Goal: Register for event/course

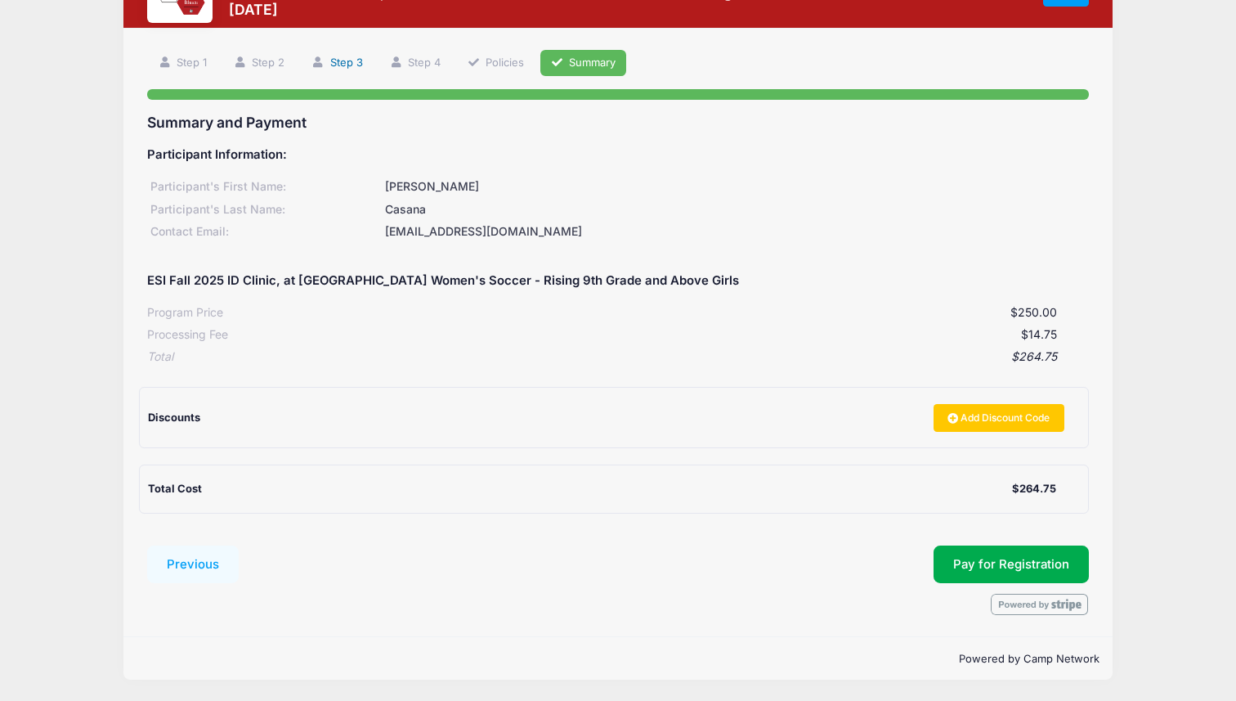
click at [347, 60] on link "Step 3" at bounding box center [337, 63] width 73 height 27
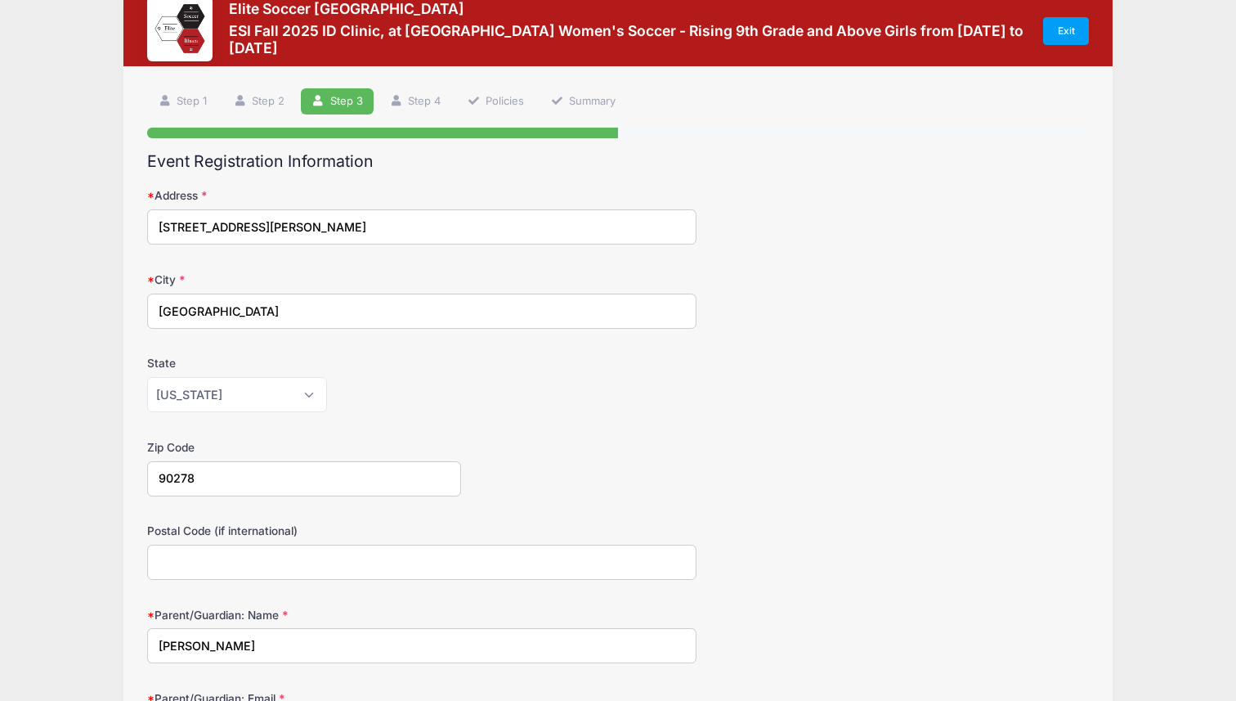
scroll to position [38, 0]
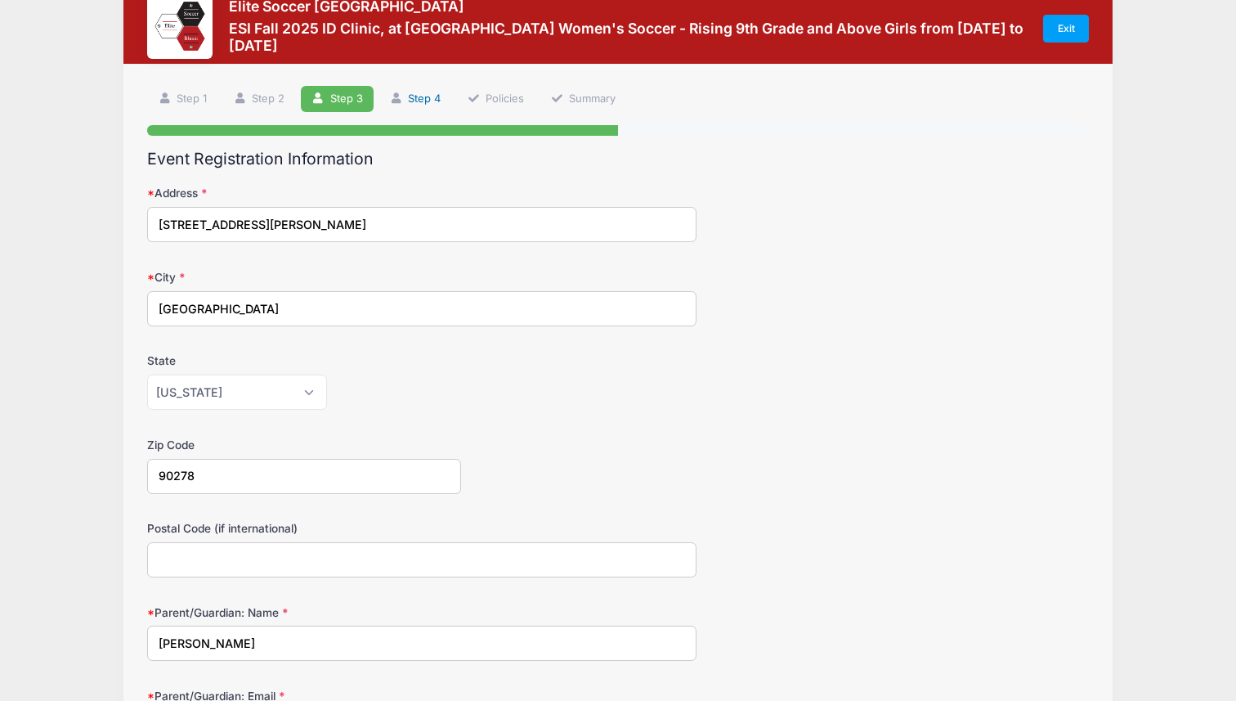
click at [418, 99] on link "Step 4" at bounding box center [415, 99] width 73 height 27
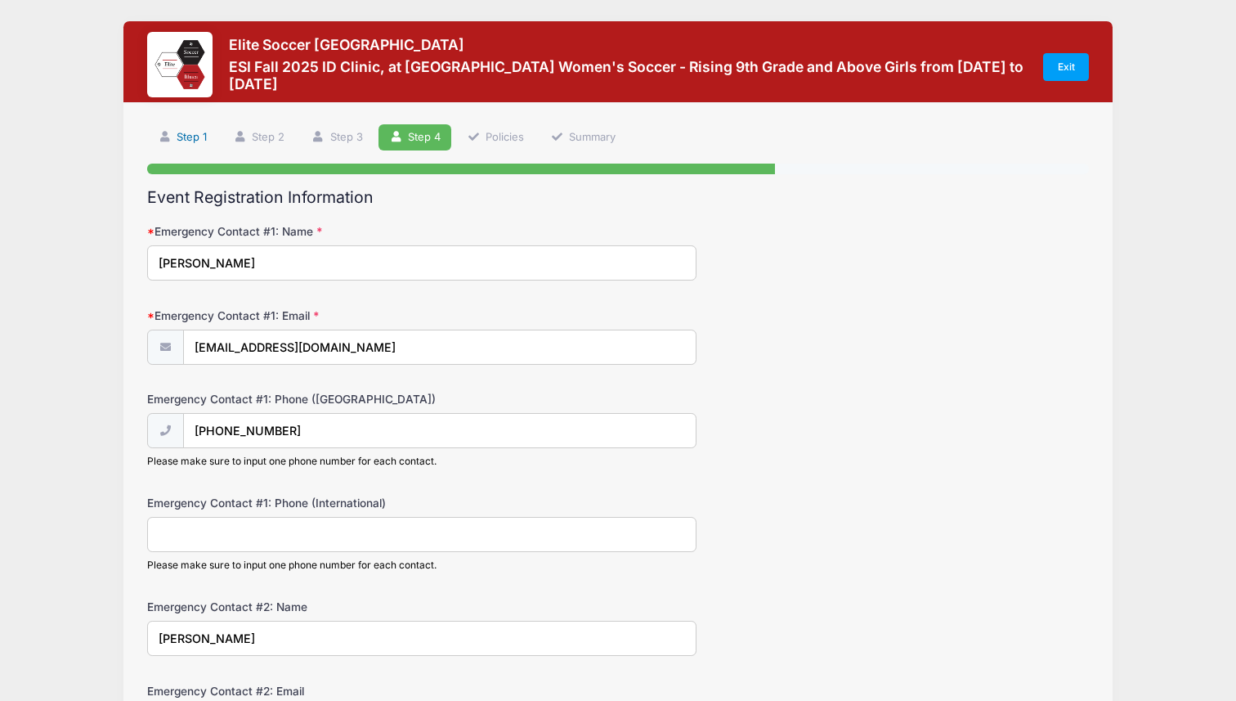
click at [181, 144] on link "Step 1" at bounding box center [182, 137] width 70 height 27
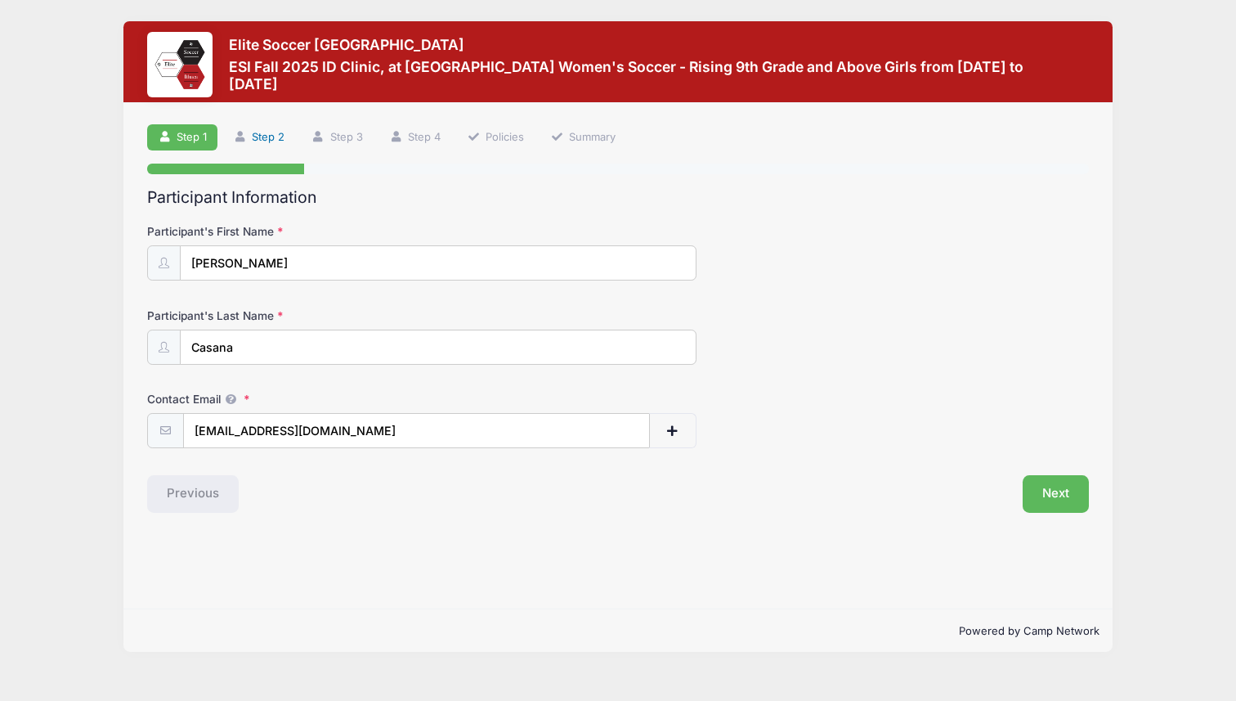
click at [255, 144] on link "Step 2" at bounding box center [259, 137] width 73 height 27
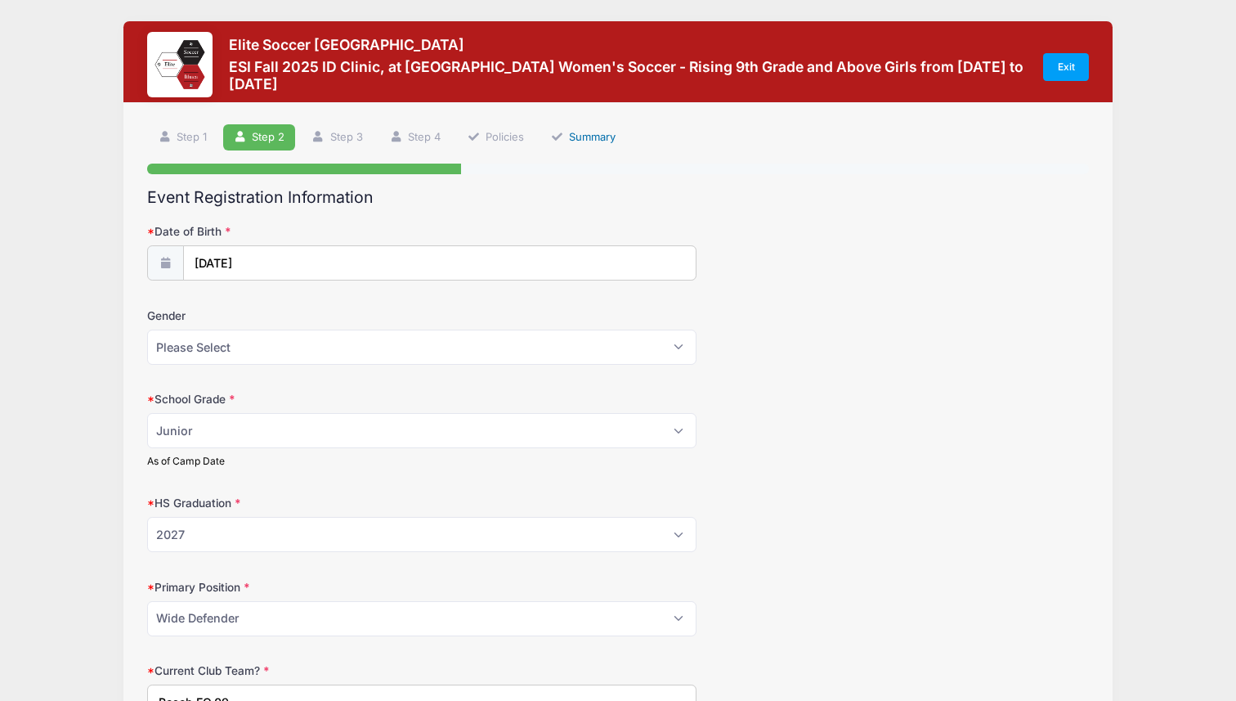
click at [567, 139] on link "Summary" at bounding box center [583, 137] width 87 height 27
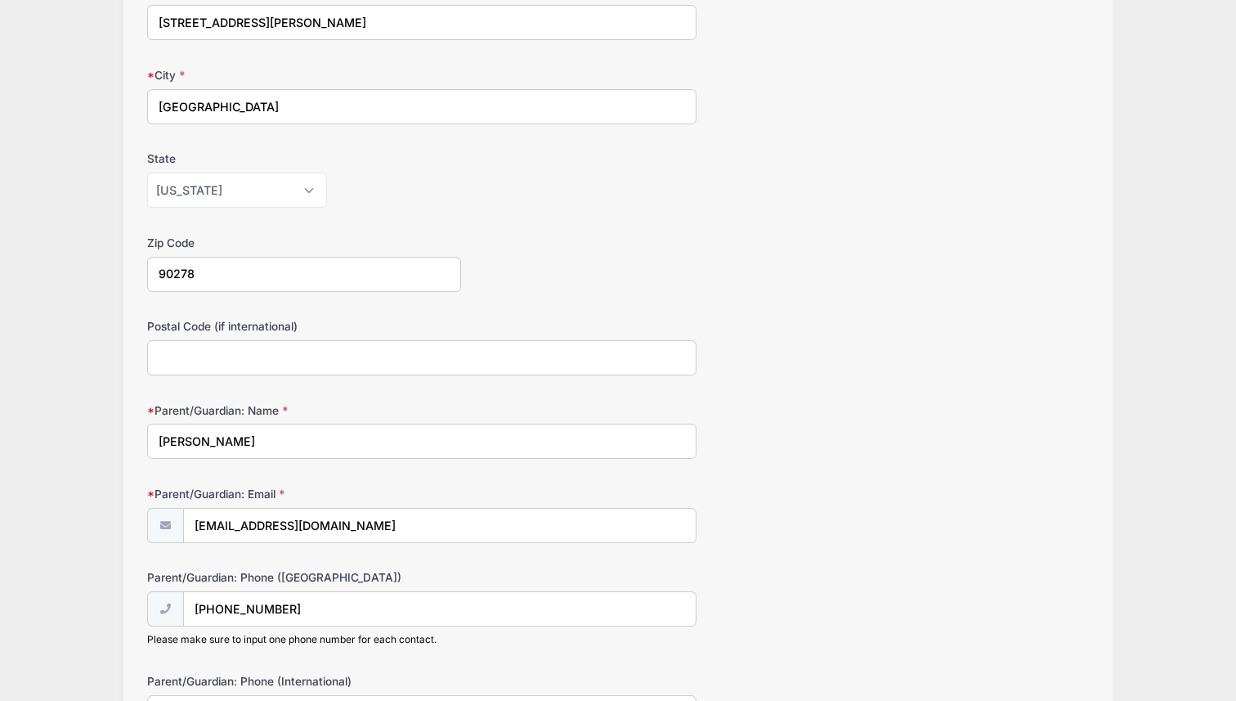
scroll to position [439, 0]
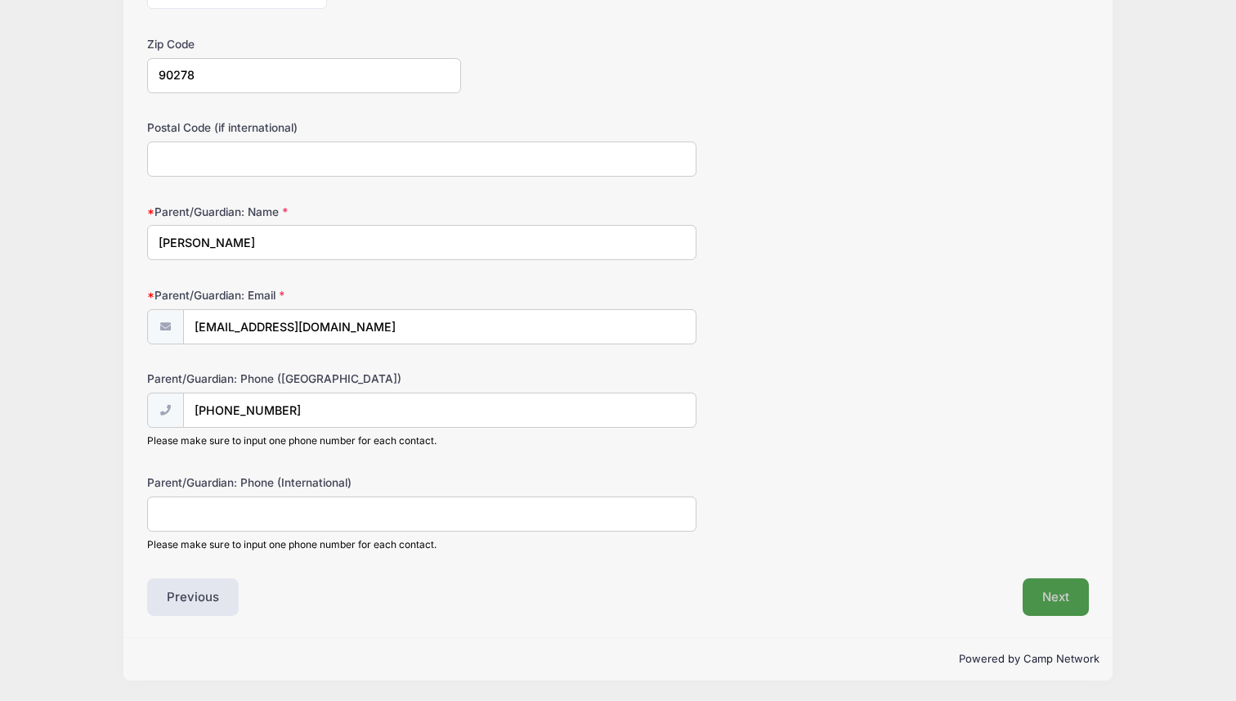
click at [1040, 591] on button "Next" at bounding box center [1056, 597] width 66 height 38
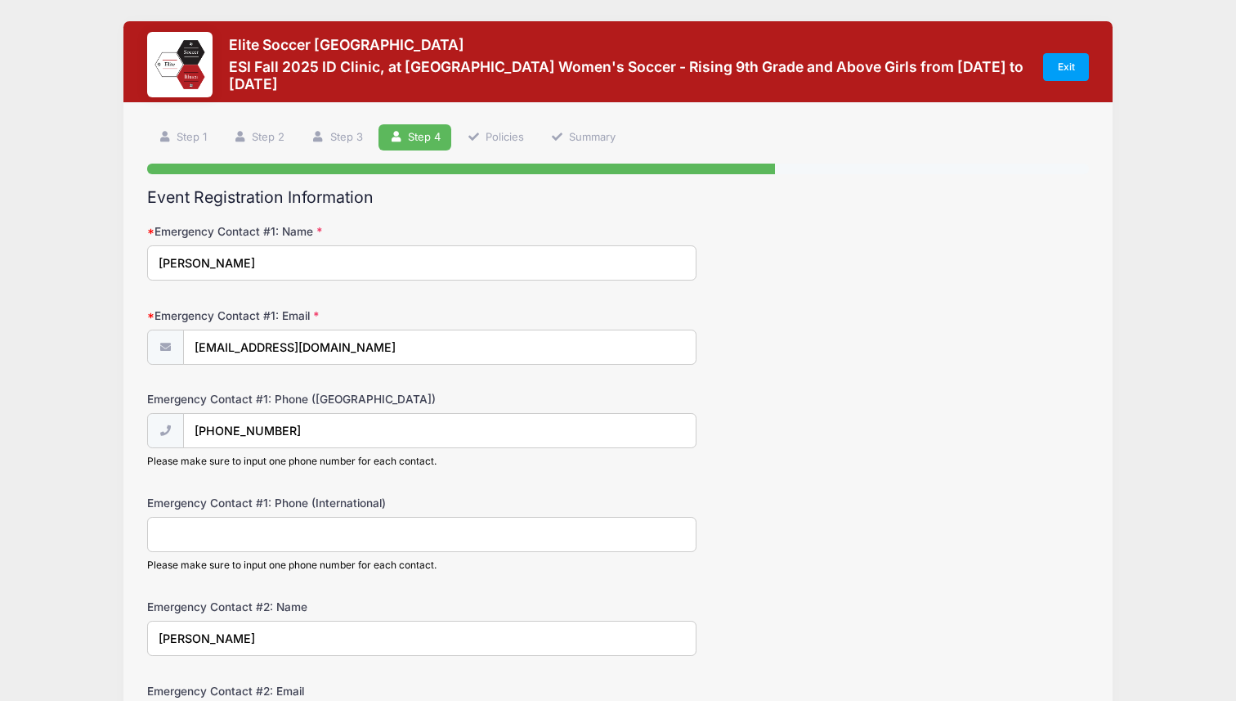
scroll to position [29, 0]
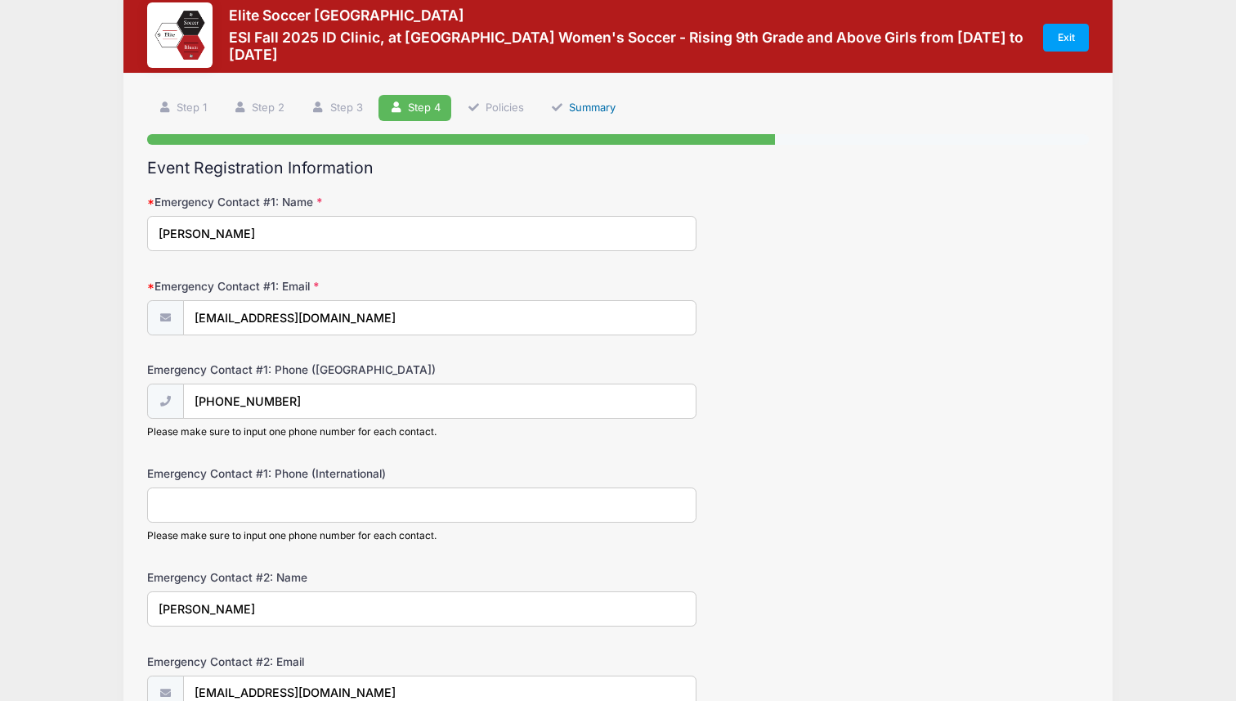
click at [563, 95] on link "Summary" at bounding box center [583, 108] width 87 height 27
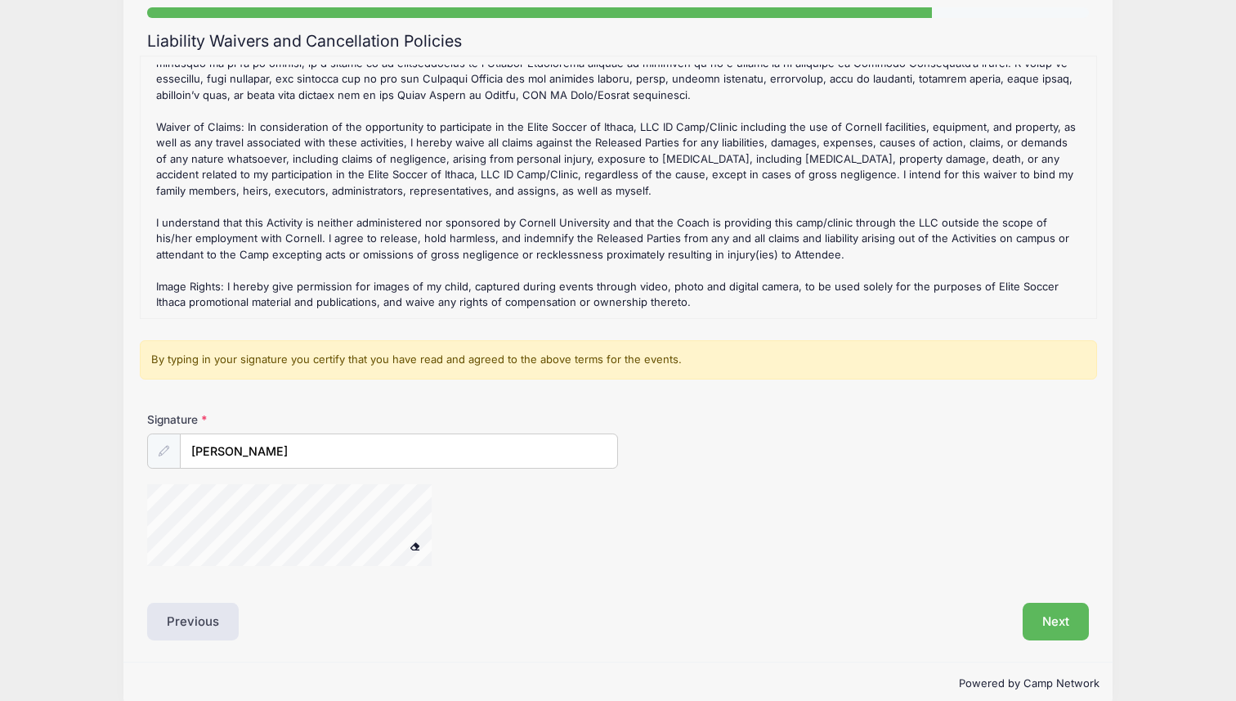
scroll to position [180, 0]
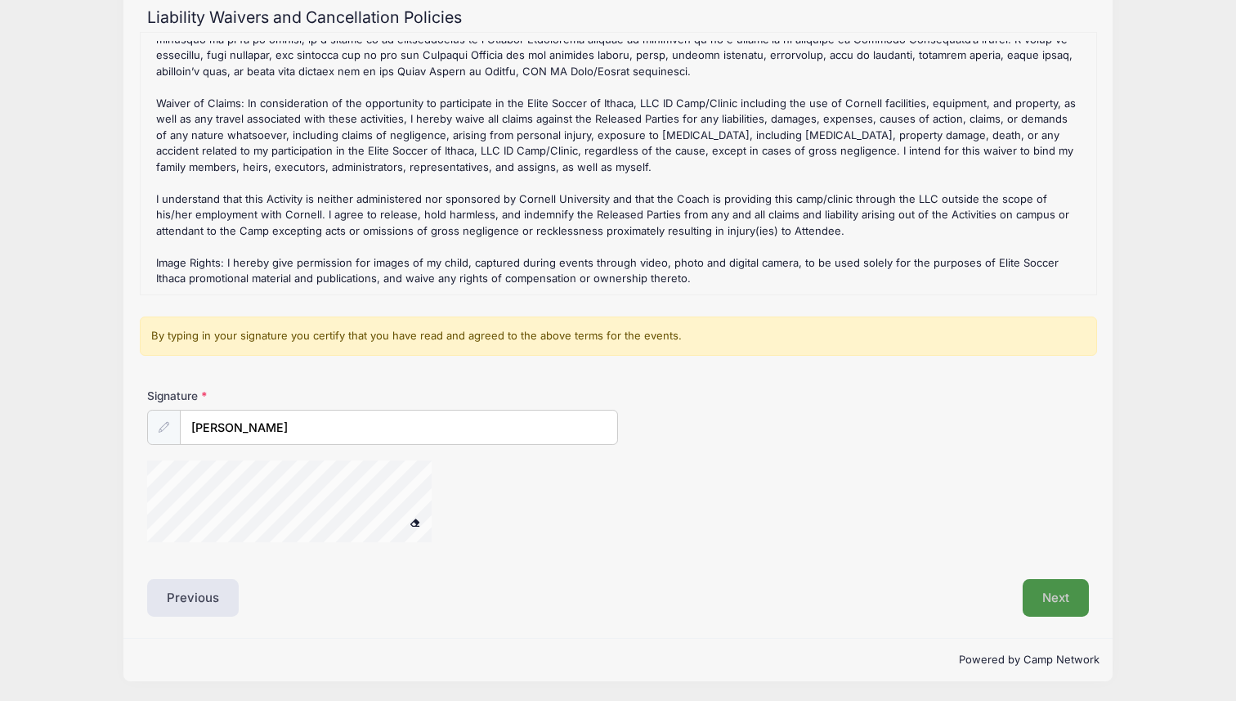
click at [1038, 589] on button "Next" at bounding box center [1056, 598] width 66 height 38
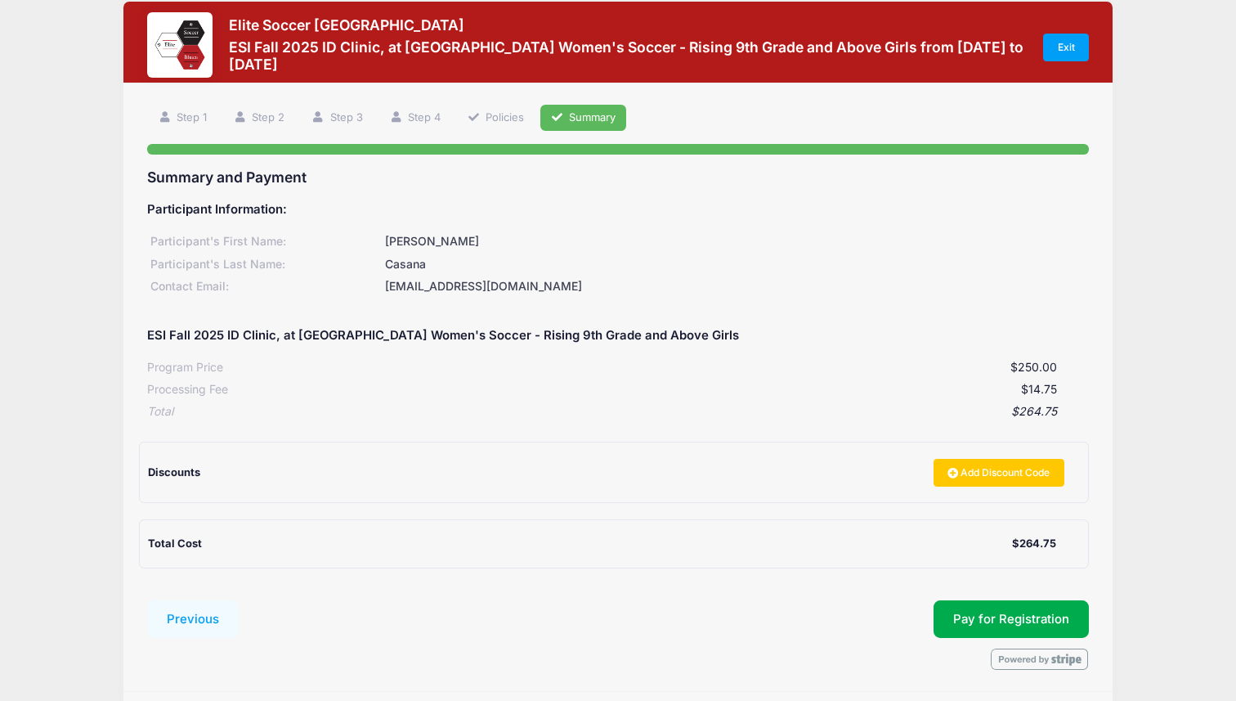
scroll to position [0, 0]
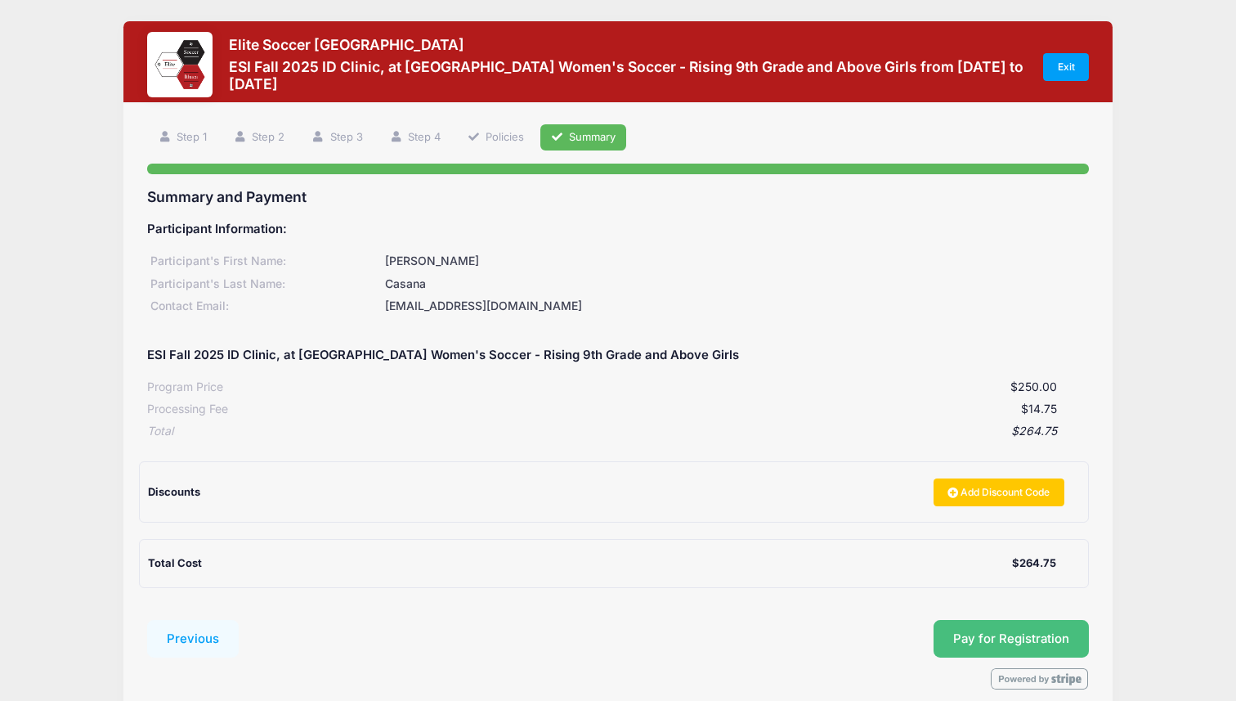
click at [1017, 636] on span "Pay for Registration" at bounding box center [1011, 638] width 116 height 15
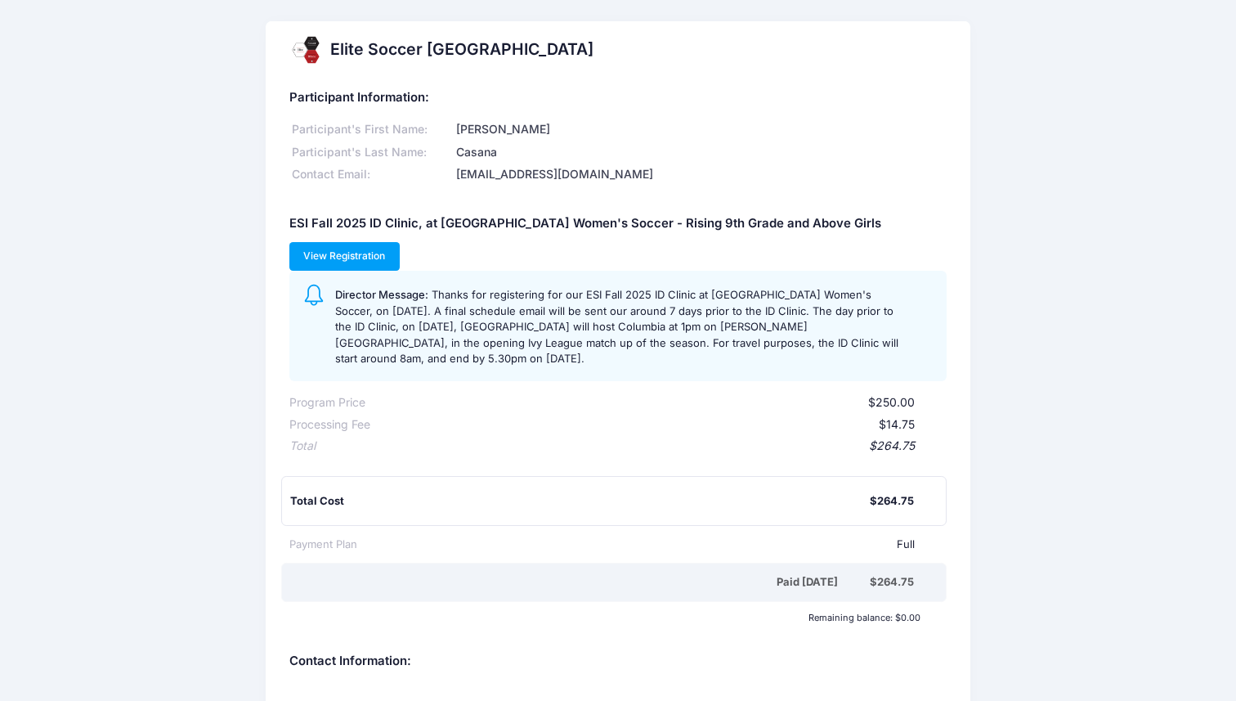
click at [359, 250] on link "View Registration" at bounding box center [344, 256] width 110 height 28
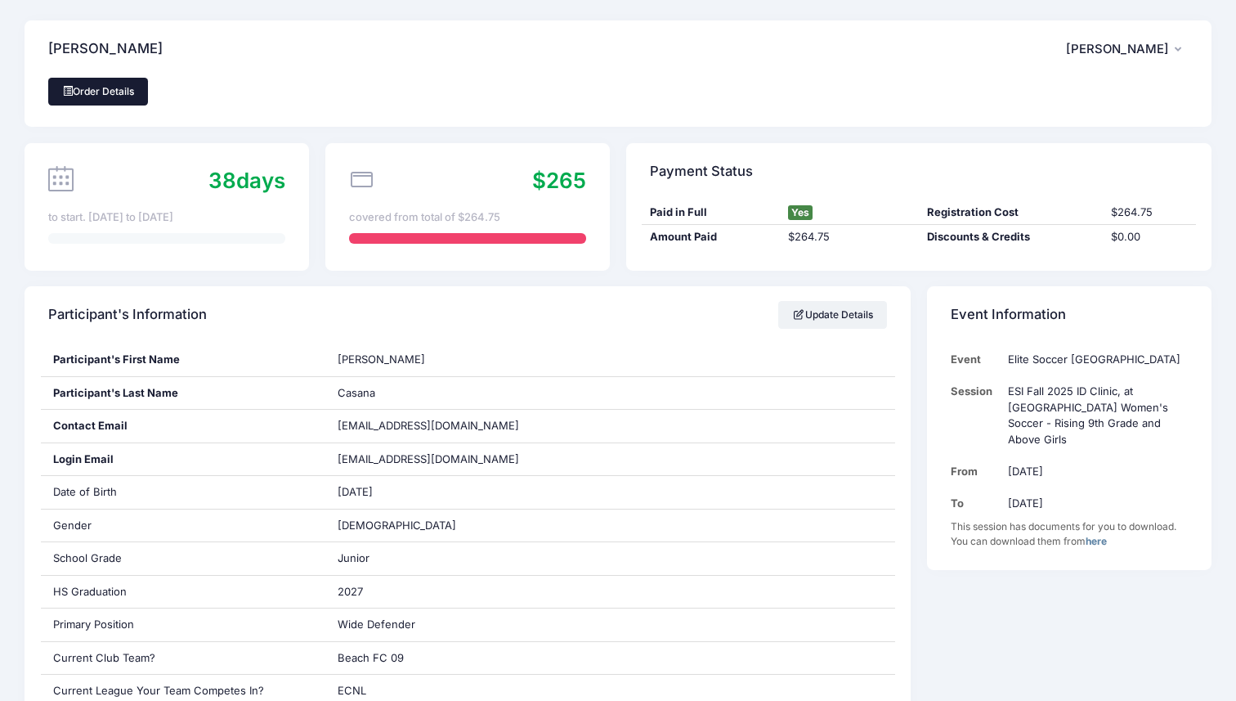
click at [94, 79] on link "Order Details" at bounding box center [98, 92] width 100 height 28
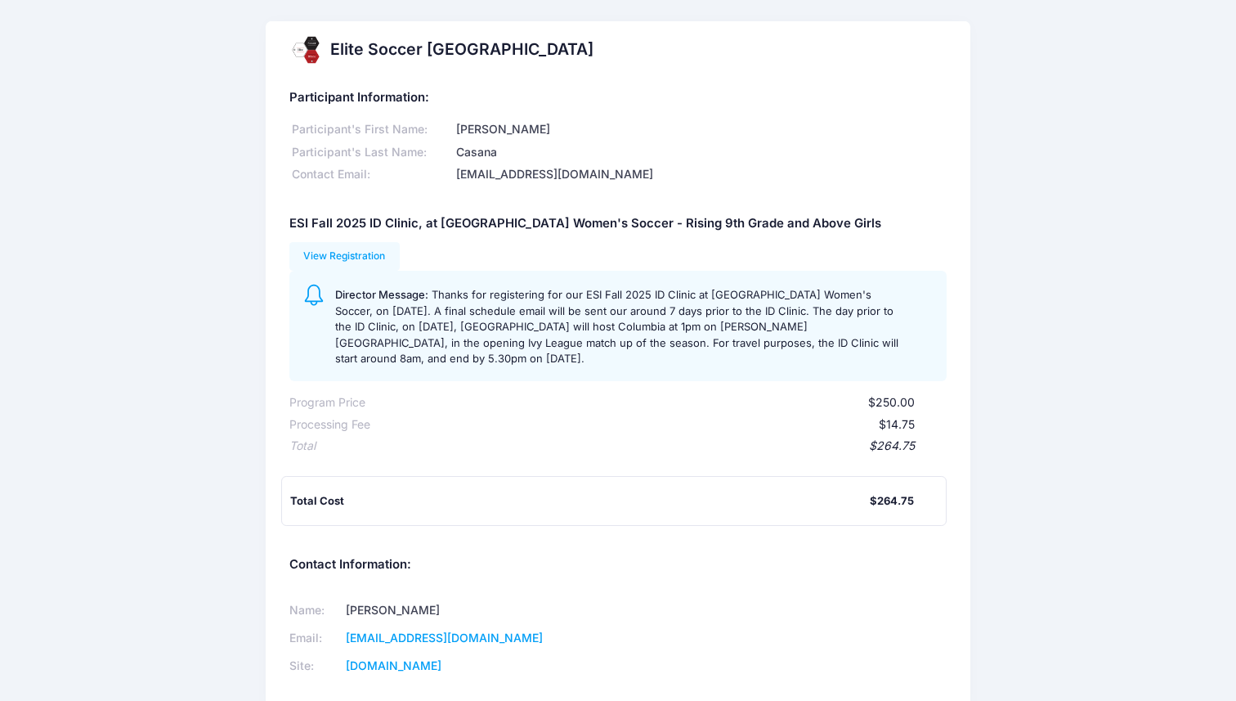
click at [558, 225] on h5 "ESI Fall 2025 ID Clinic, at [GEOGRAPHIC_DATA] Women's Soccer - Rising 9th Grade…" at bounding box center [585, 224] width 592 height 15
